Goal: Find specific page/section: Find specific page/section

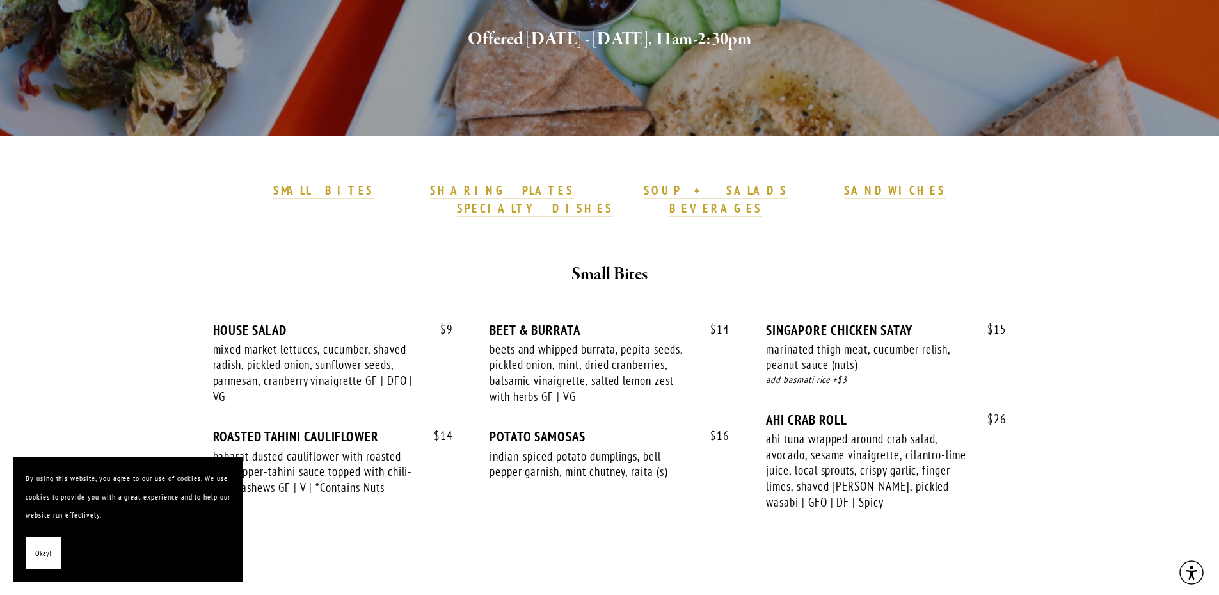
scroll to position [256, 0]
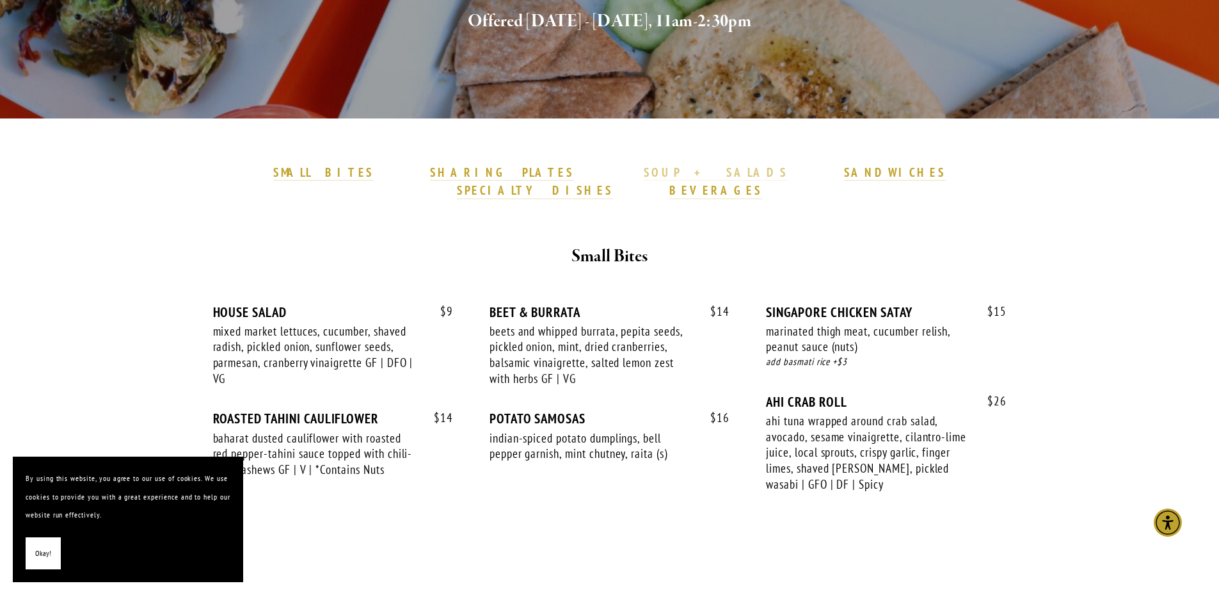
click at [644, 168] on strong "SOUP + SALADS" at bounding box center [715, 171] width 143 height 15
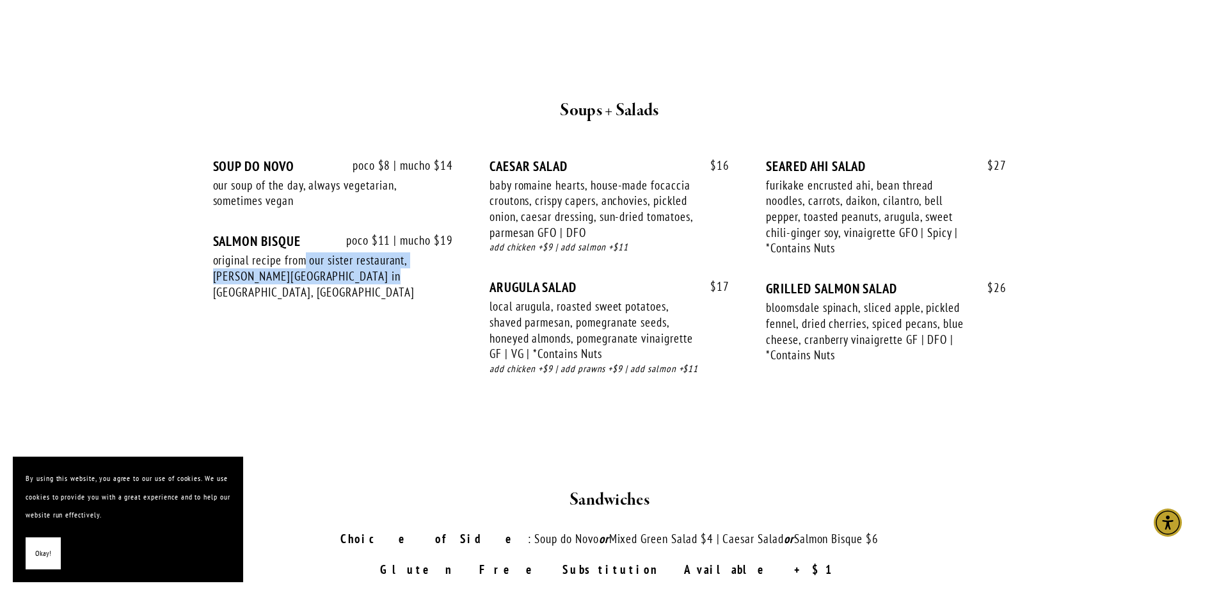
drag, startPoint x: 391, startPoint y: 259, endPoint x: 306, endPoint y: 248, distance: 85.7
click at [306, 252] on div "original recipe from our sister restaurant, [PERSON_NAME][GEOGRAPHIC_DATA] in […" at bounding box center [315, 275] width 204 height 47
click at [462, 253] on div "poco $8 | mucho $14 SOUP DO NOVO our soup of the day, always vegetarian, someti…" at bounding box center [610, 279] width 794 height 243
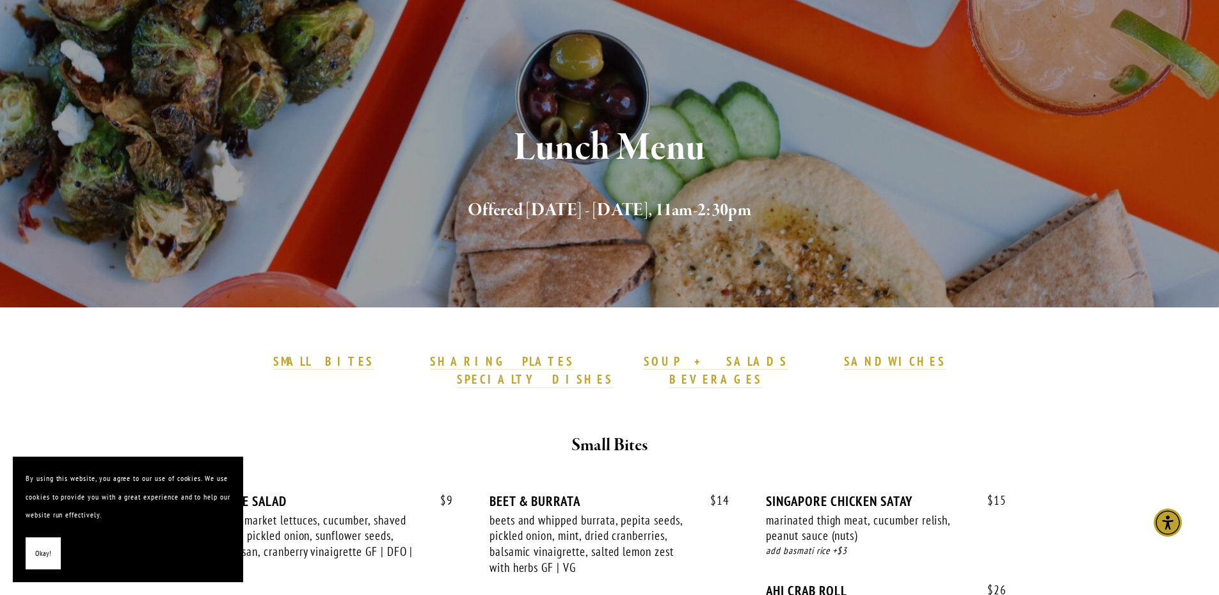
scroll to position [0, 0]
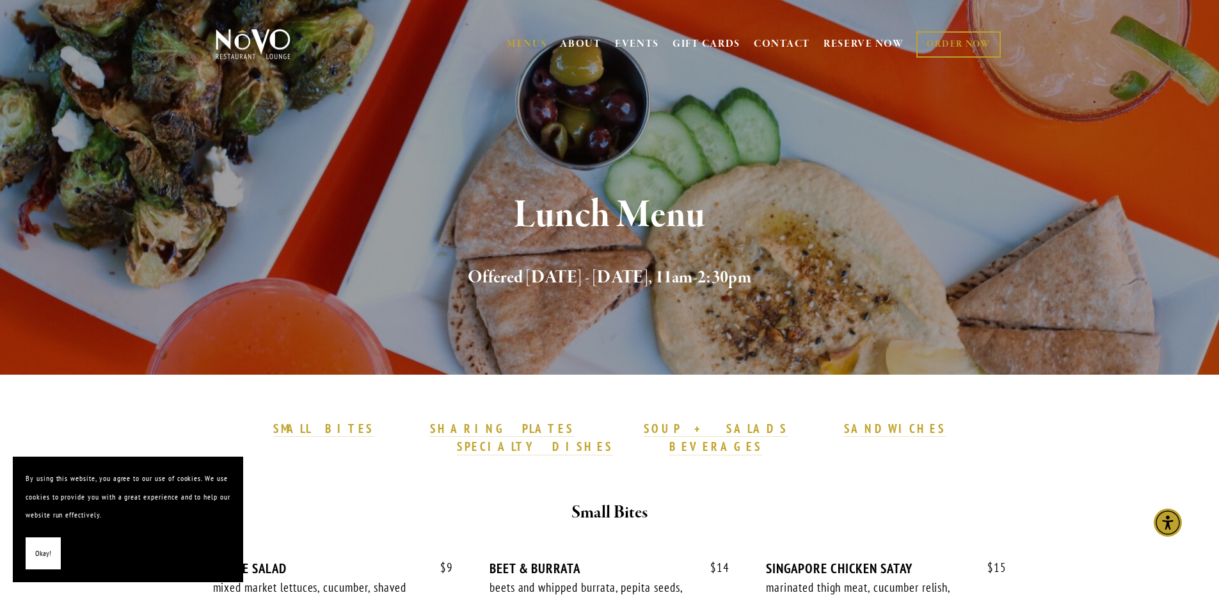
click at [390, 467] on div at bounding box center [610, 478] width 768 height 22
click at [31, 542] on button "Okay!" at bounding box center [43, 553] width 35 height 33
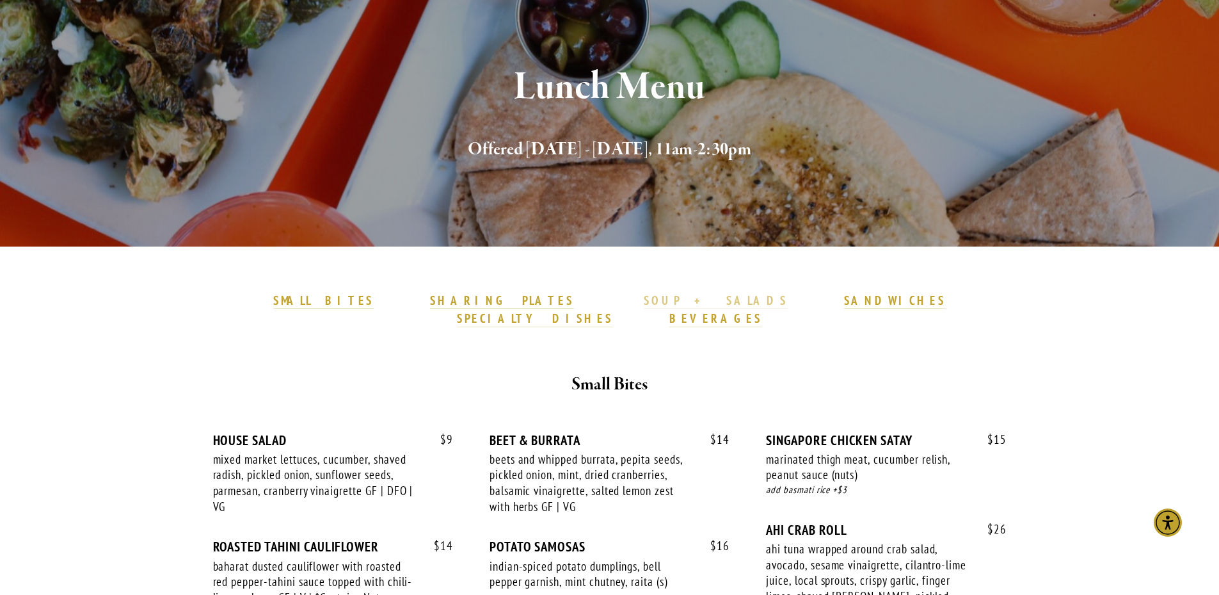
click at [644, 300] on strong "SOUP + SALADS" at bounding box center [715, 299] width 143 height 15
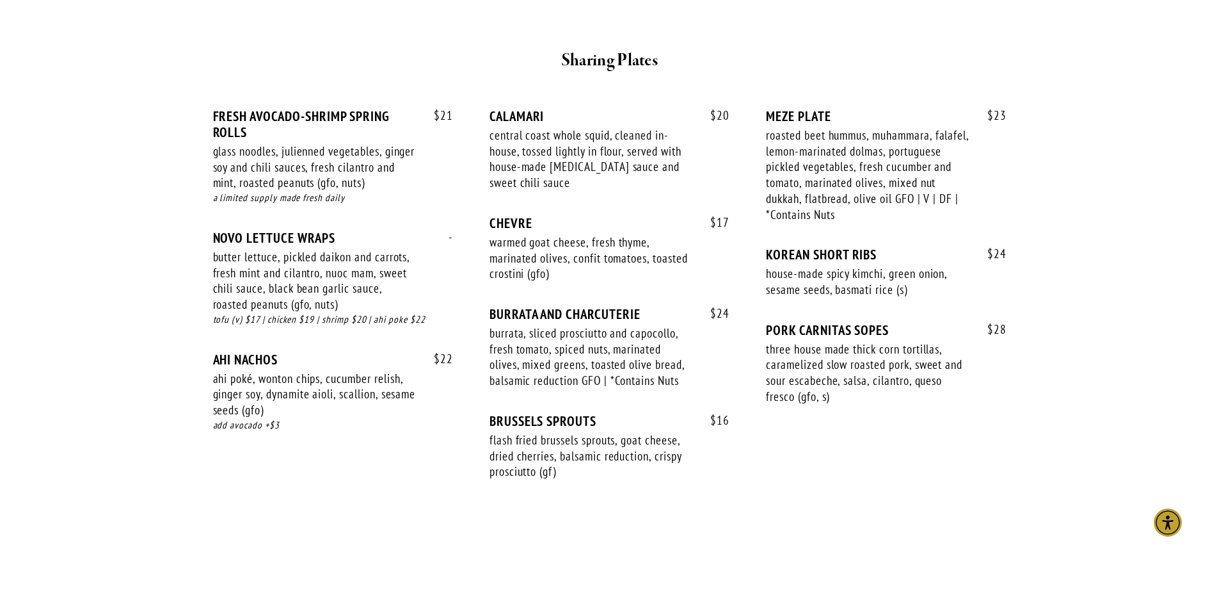
scroll to position [613, 0]
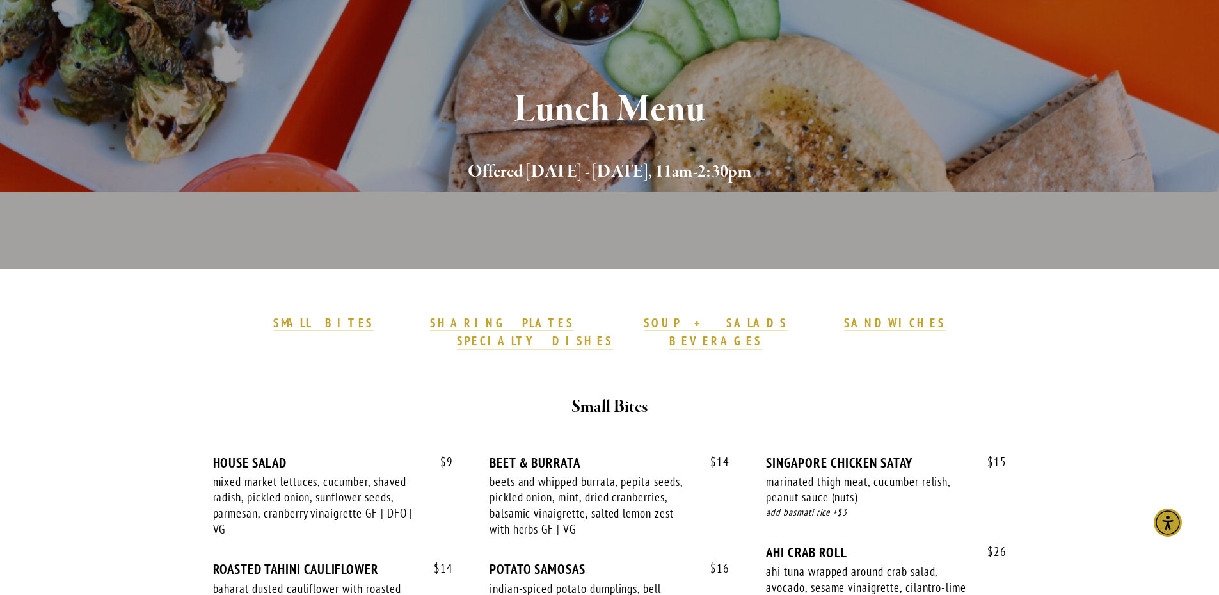
scroll to position [276, 0]
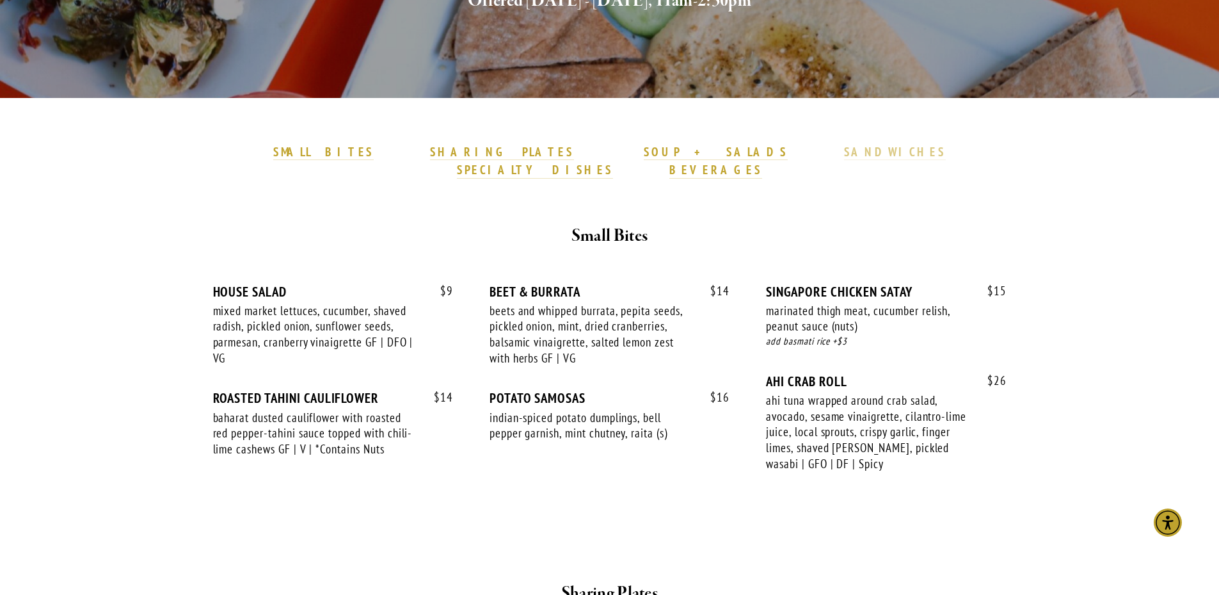
click at [844, 148] on strong "SANDWICHES" at bounding box center [895, 151] width 102 height 15
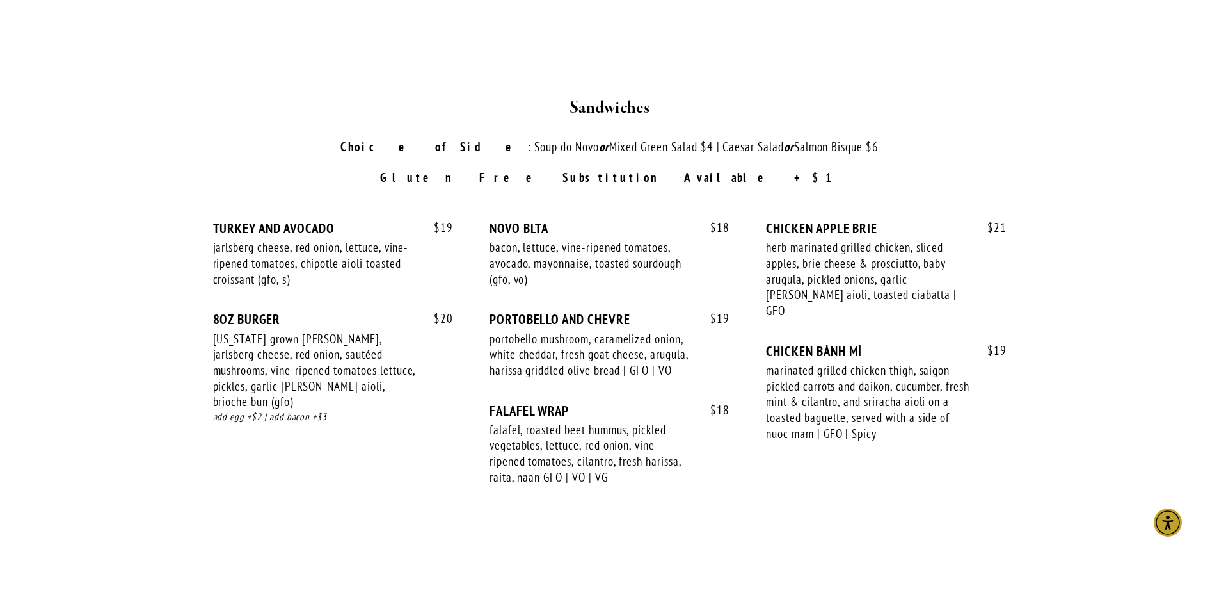
scroll to position [1721, 0]
